Goal: Navigation & Orientation: Find specific page/section

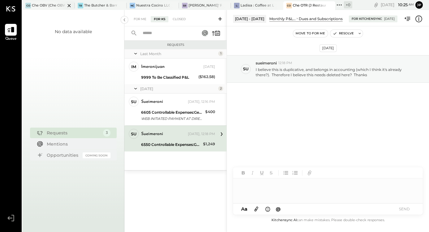
click at [44, 7] on div "Che OBV (Che OBV LLC) - Ignite" at bounding box center [48, 5] width 33 height 5
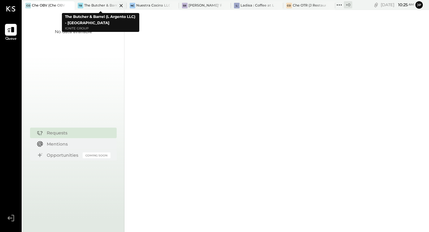
click at [100, 5] on div "The Butcher & Barrel (L Argento LLC) - [GEOGRAPHIC_DATA]" at bounding box center [100, 5] width 33 height 5
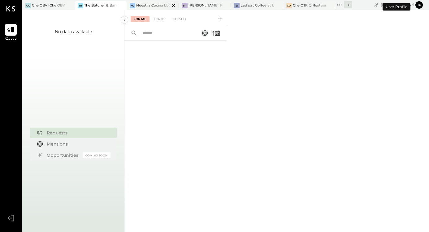
click at [146, 6] on div "Nuestra Cocina LLC - [GEOGRAPHIC_DATA]" at bounding box center [152, 5] width 33 height 5
click at [197, 7] on div "[PERSON_NAME]' Rooftop - Ignite" at bounding box center [205, 5] width 33 height 5
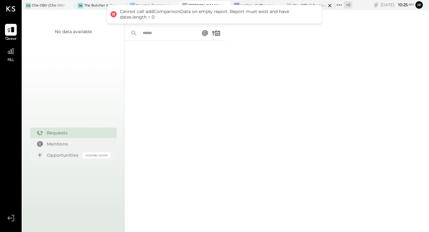
click at [324, 6] on div at bounding box center [325, 5] width 22 height 8
click at [223, 113] on div at bounding box center [176, 128] width 102 height 175
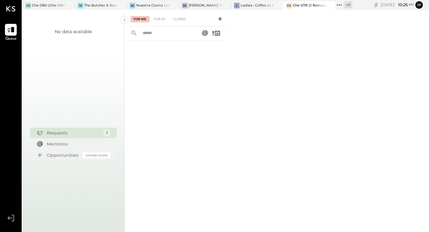
click at [317, 5] on div at bounding box center [325, 5] width 22 height 8
click at [253, 6] on div "Ladisa : Coffee at Lola's" at bounding box center [257, 5] width 33 height 5
click at [197, 4] on div "[PERSON_NAME]' Rooftop - Ignite" at bounding box center [205, 5] width 33 height 5
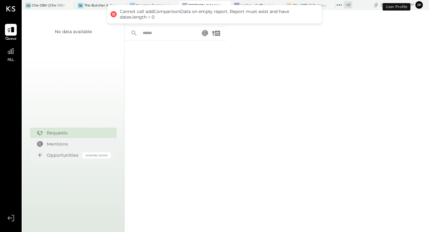
click at [417, 6] on button "jp" at bounding box center [419, 4] width 7 height 7
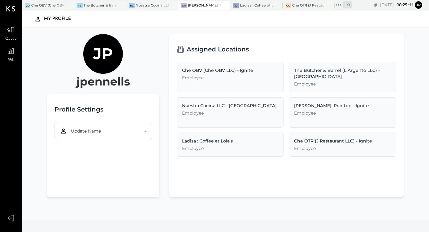
click at [327, 80] on div "The Butcher & Barrel (L Argento LLC) - Ignite Employee" at bounding box center [342, 77] width 107 height 30
click at [44, 16] on div "My Profile" at bounding box center [60, 19] width 33 height 10
click at [11, 53] on icon at bounding box center [11, 51] width 6 height 6
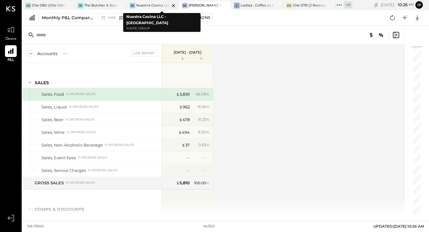
click at [143, 6] on div "Nuestra Cocina LLC - [GEOGRAPHIC_DATA]" at bounding box center [152, 5] width 33 height 5
